Goal: Check status: Check status

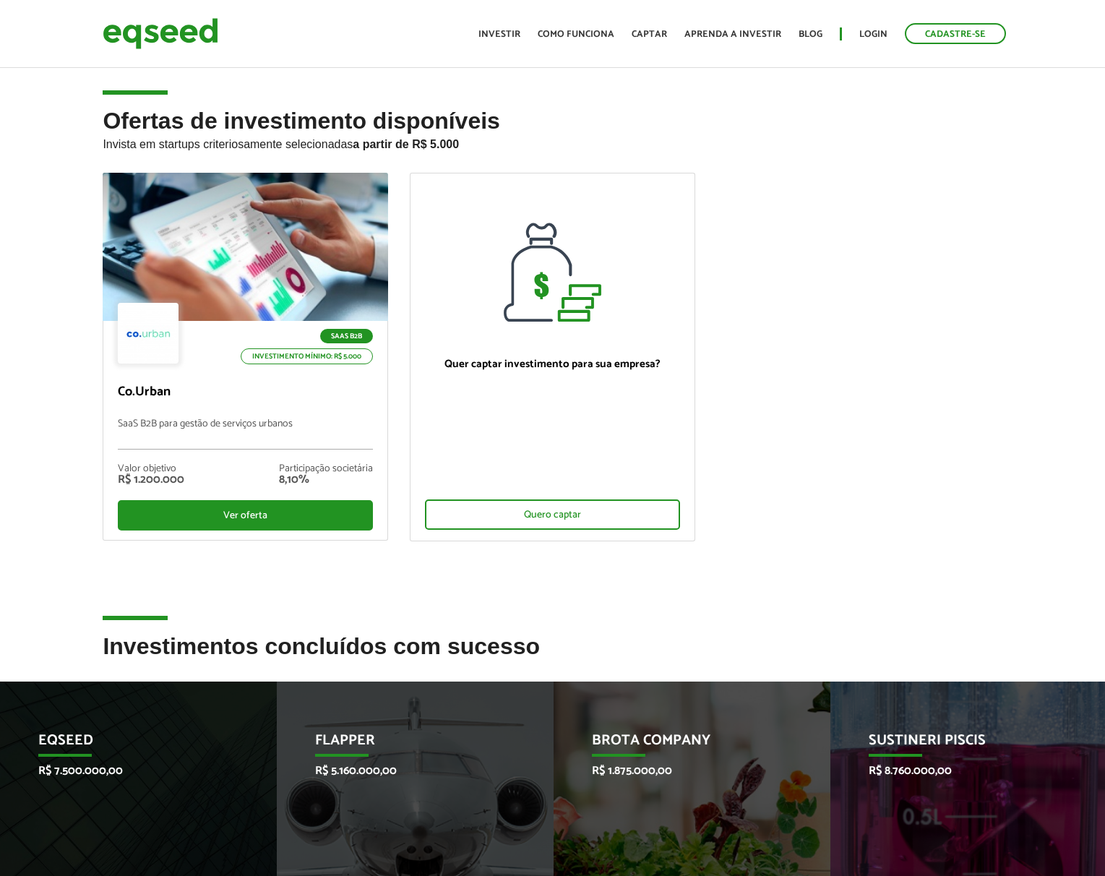
click at [863, 35] on link "Login" at bounding box center [873, 34] width 28 height 9
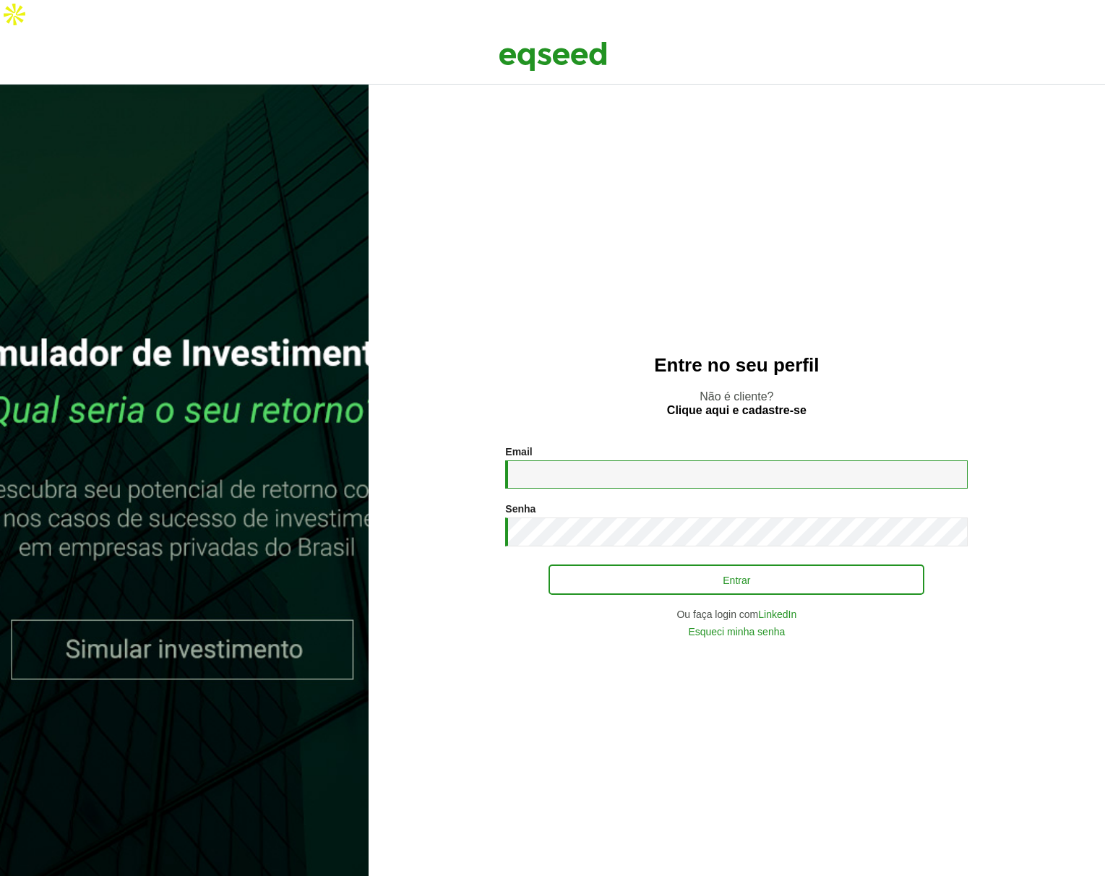
type input "**********"
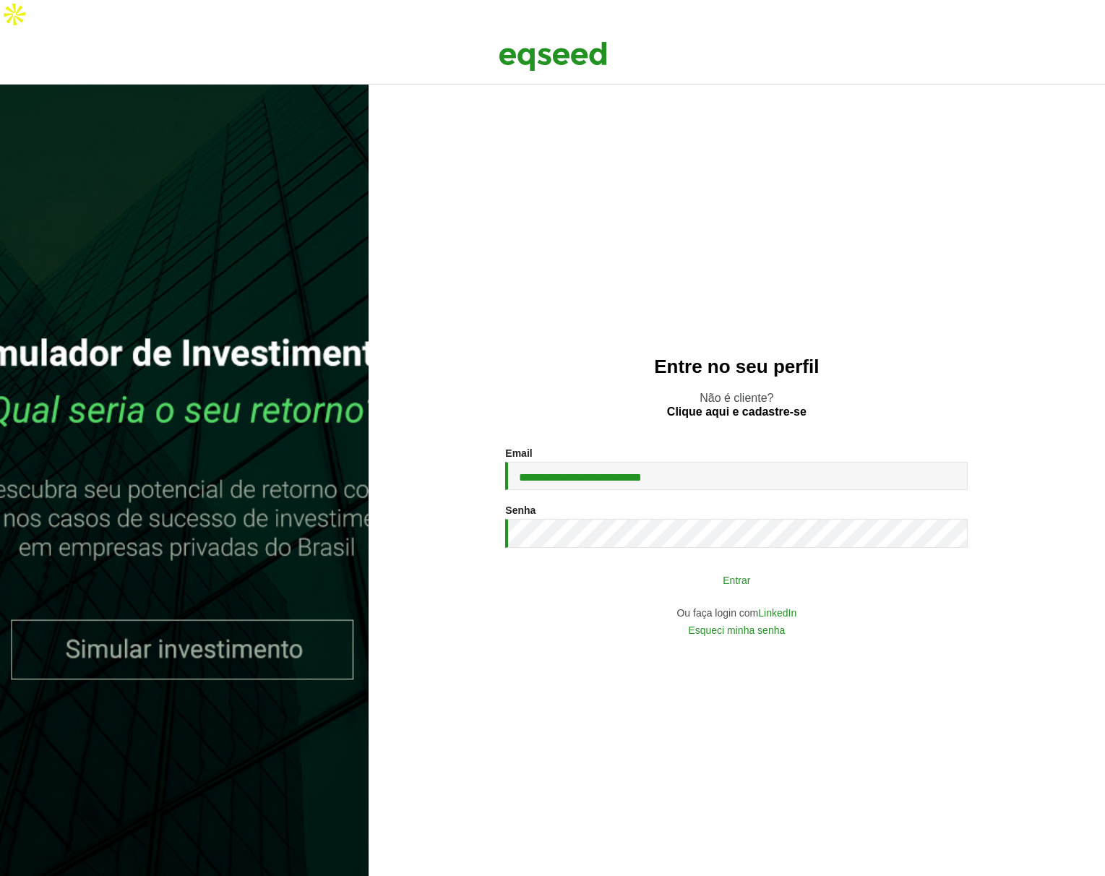
click at [743, 566] on button "Entrar" at bounding box center [736, 579] width 376 height 27
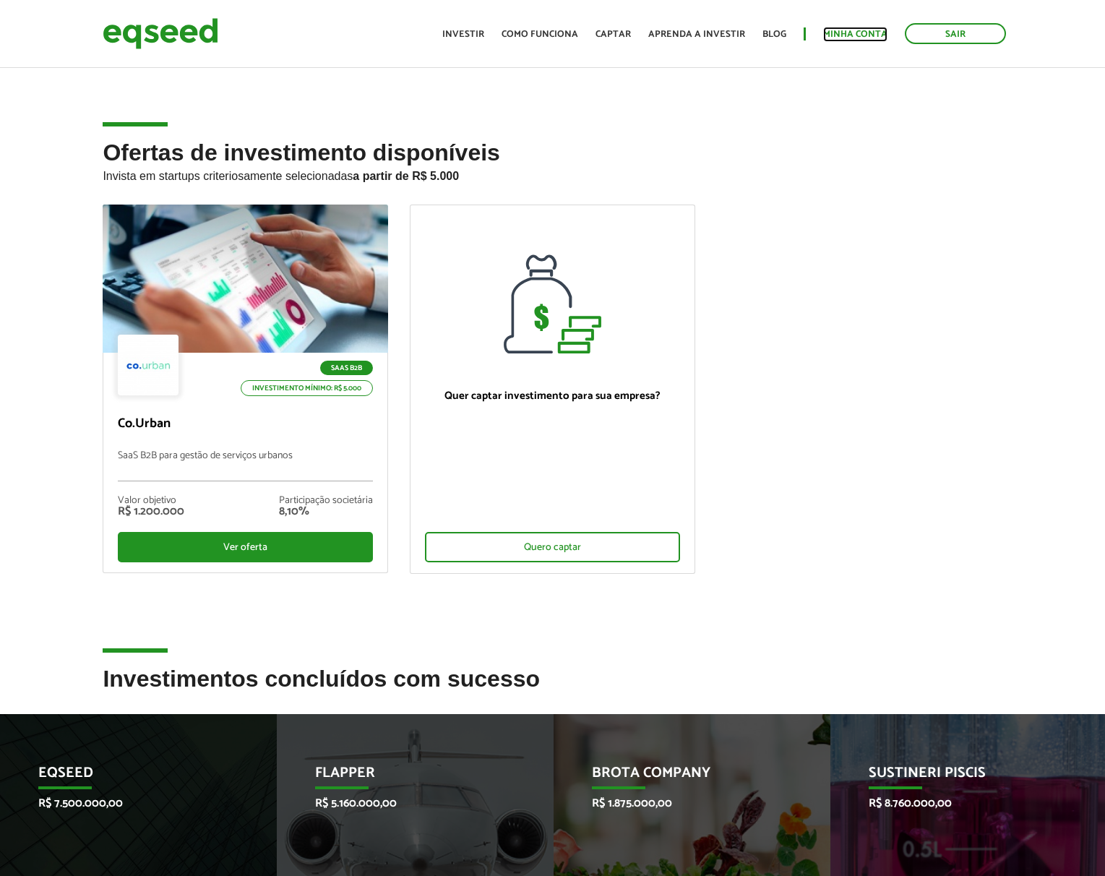
click at [859, 35] on link "Minha conta" at bounding box center [855, 34] width 64 height 9
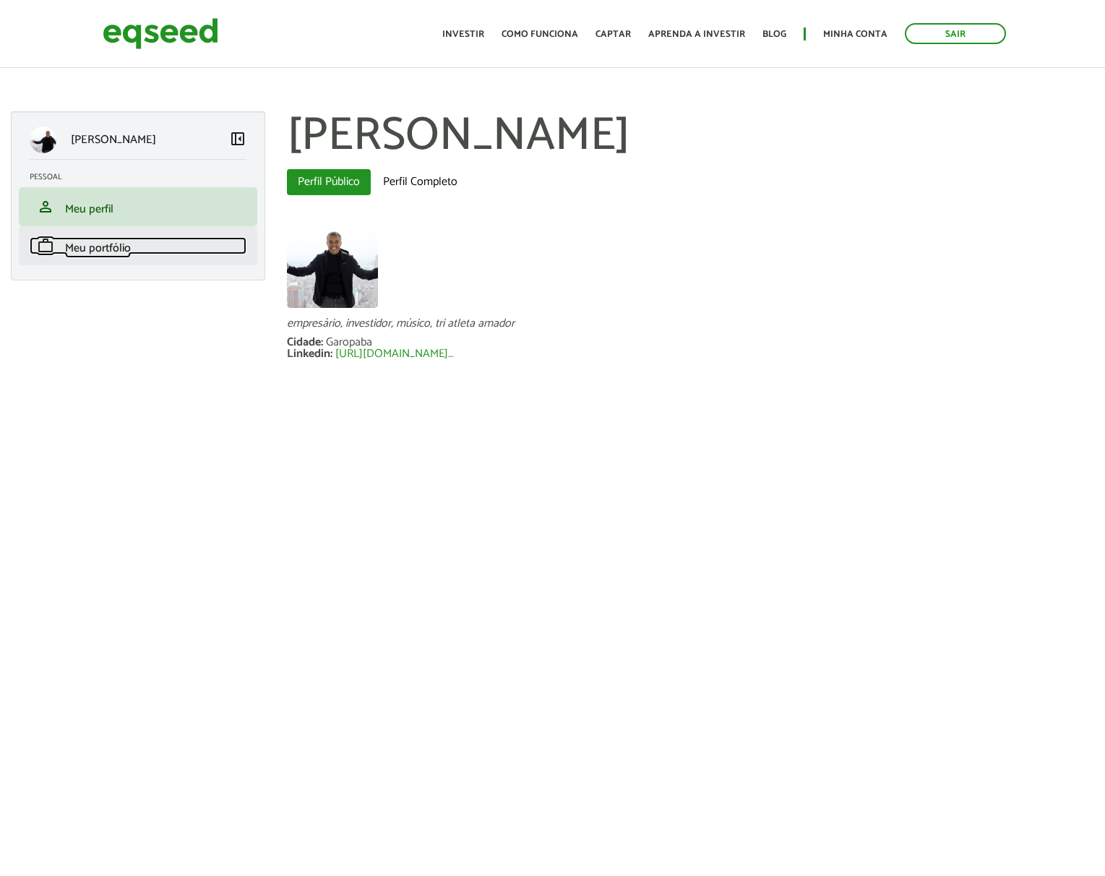
click at [140, 237] on link "work Meu portfólio" at bounding box center [138, 245] width 217 height 17
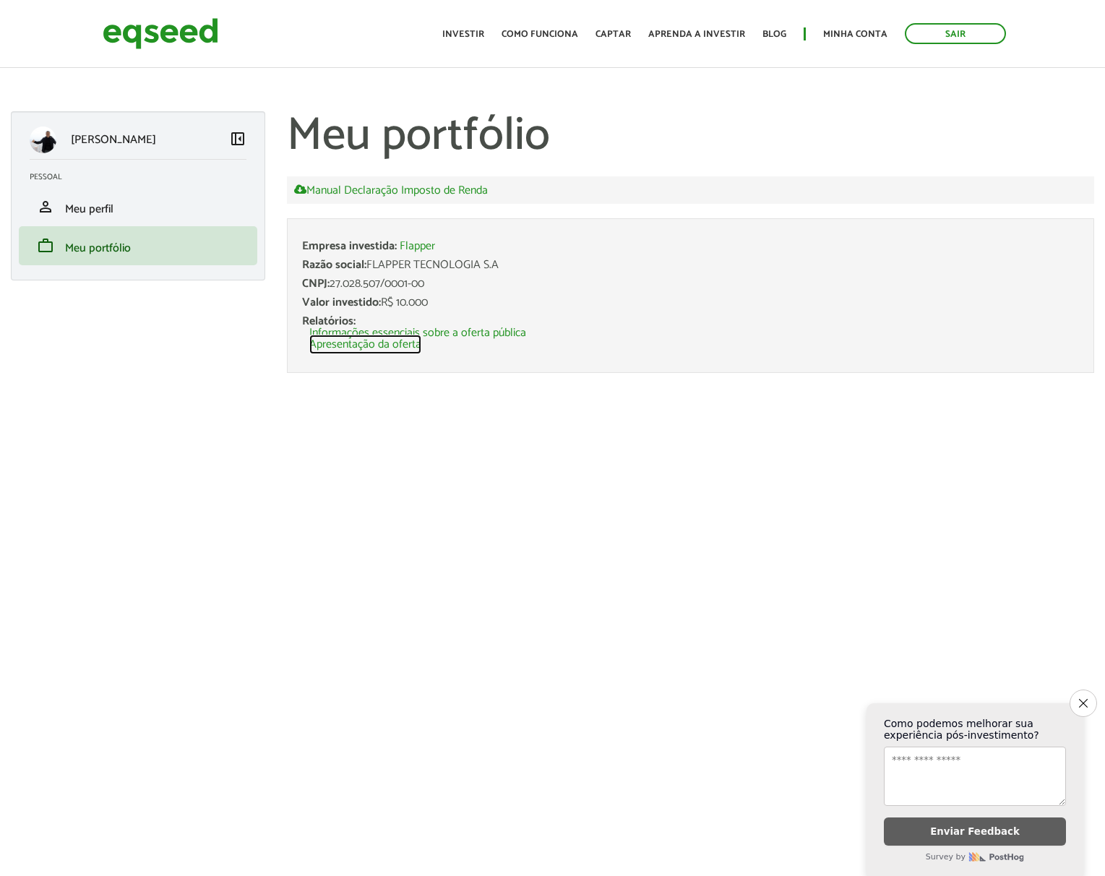
click at [364, 339] on link "Apresentação da oferta" at bounding box center [365, 345] width 112 height 12
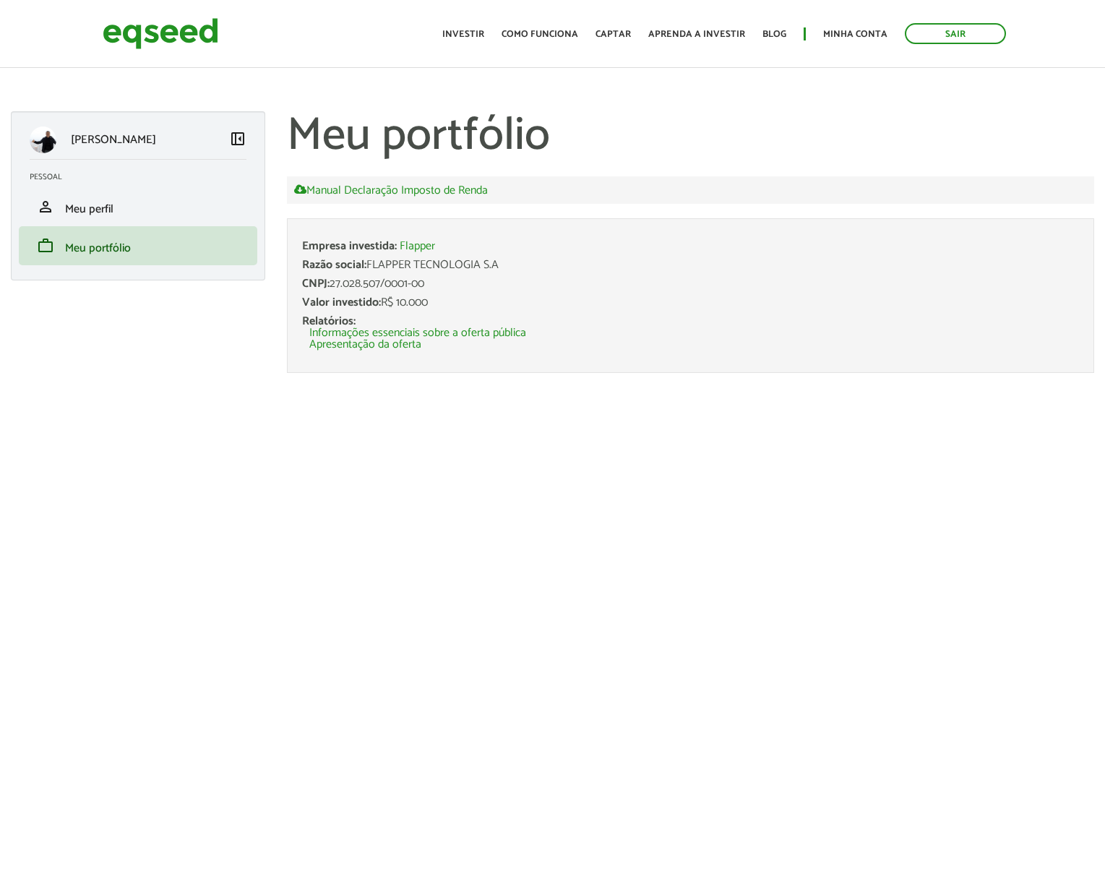
click at [882, 297] on div "Valor investido: R$ 10.000" at bounding box center [690, 303] width 777 height 12
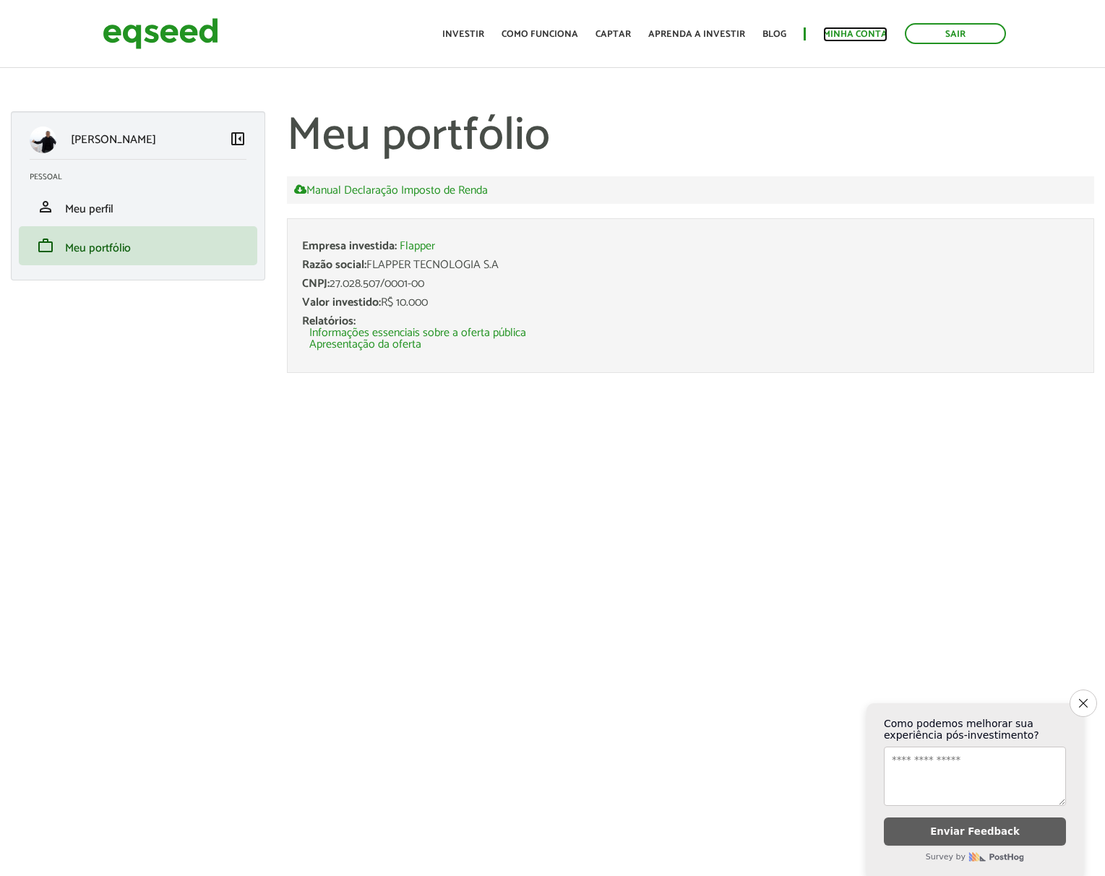
click at [856, 32] on link "Minha conta" at bounding box center [855, 34] width 64 height 9
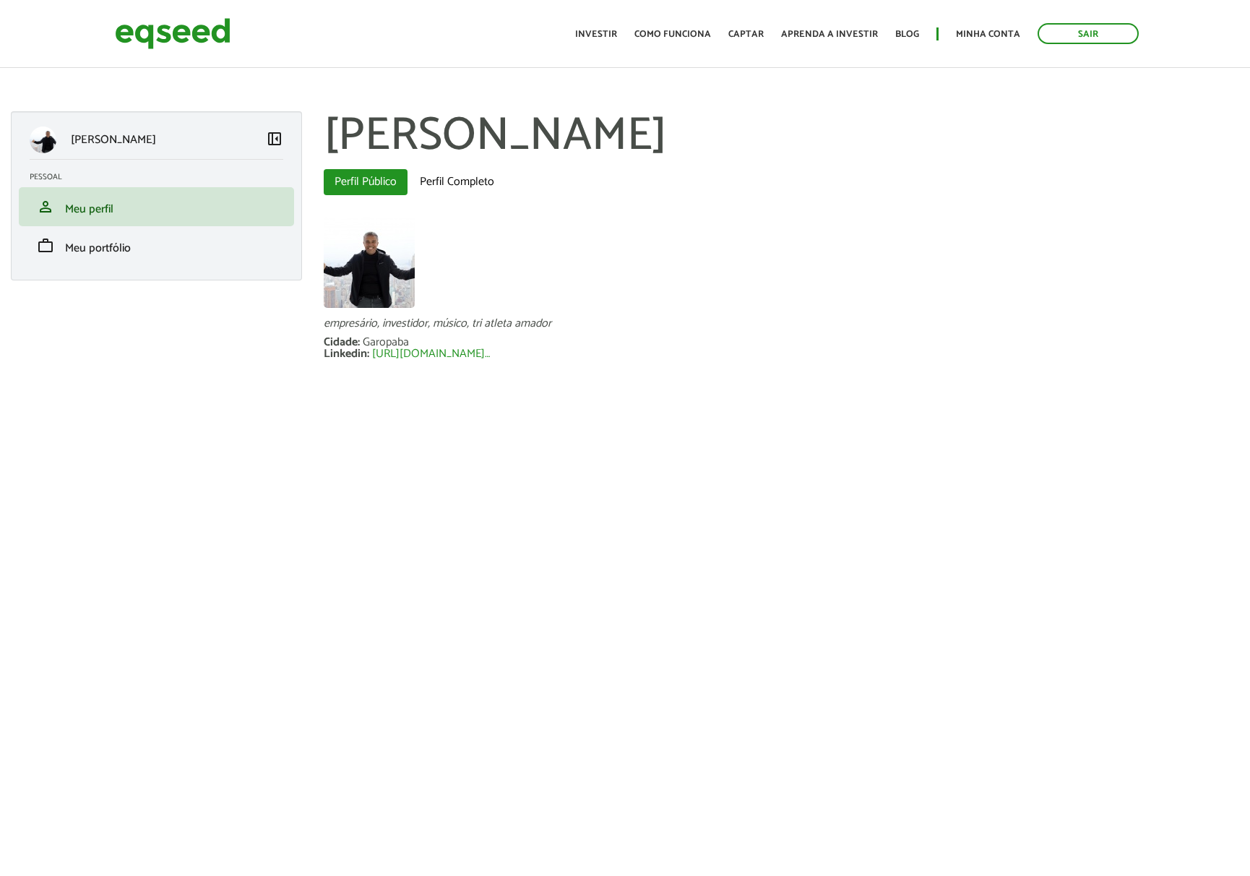
click at [969, 43] on ul "Início Investir Como funciona Captar Aprenda a investir Blog Minha conta Sair" at bounding box center [857, 33] width 578 height 21
click at [977, 33] on link "Minha conta" at bounding box center [988, 34] width 64 height 9
click at [132, 237] on link "work Meu portfólio" at bounding box center [157, 245] width 254 height 17
